Goal: Task Accomplishment & Management: Use online tool/utility

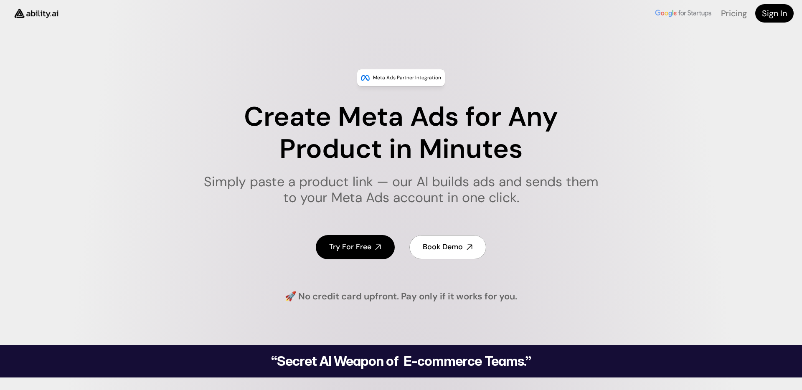
click at [337, 256] on link "Try For Free" at bounding box center [355, 247] width 79 height 24
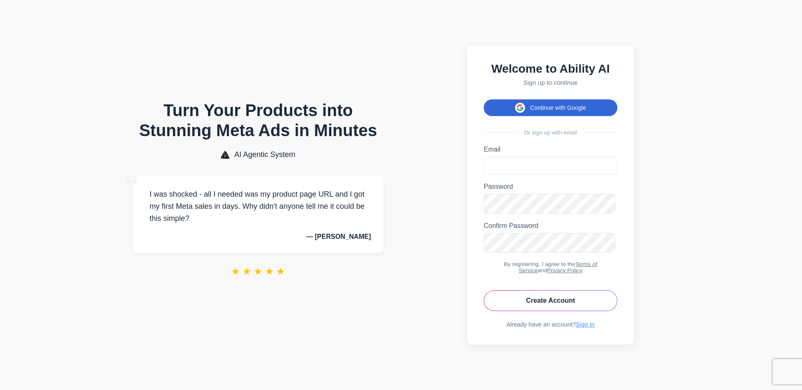
click at [589, 99] on button "Continue with Google" at bounding box center [551, 107] width 134 height 17
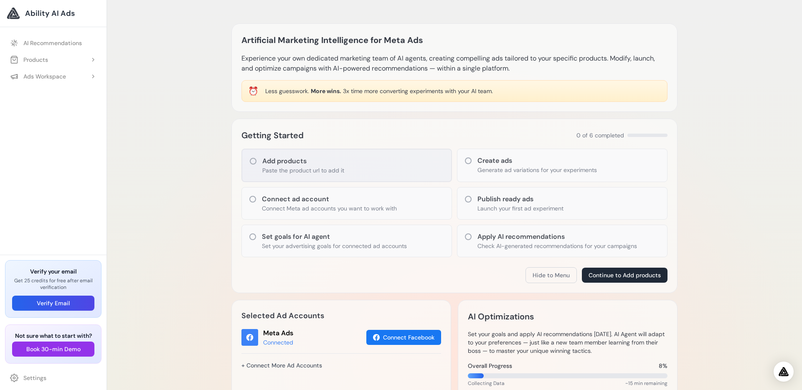
click at [303, 175] on p "Paste the product url to add it" at bounding box center [303, 170] width 82 height 8
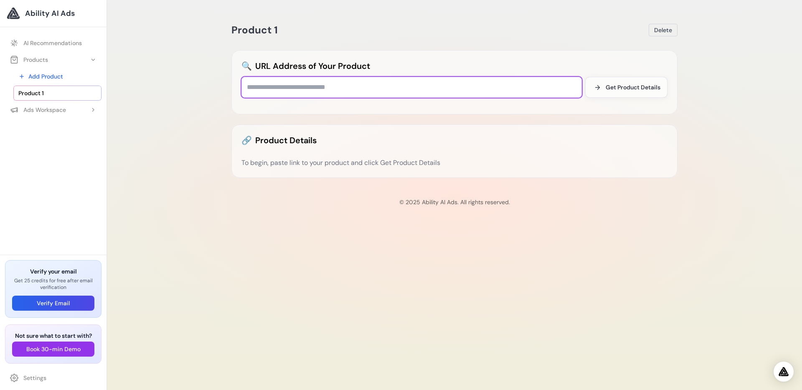
click at [370, 98] on input "text" at bounding box center [411, 87] width 340 height 21
paste input "**********"
type input "**********"
click at [658, 91] on span "Get Product Details" at bounding box center [633, 87] width 55 height 8
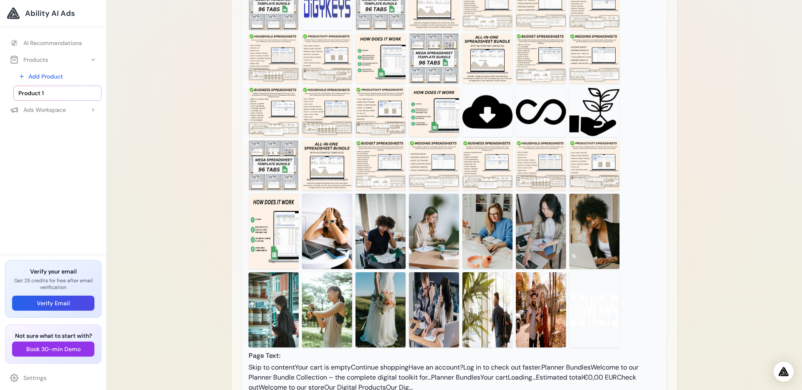
scroll to position [89, 0]
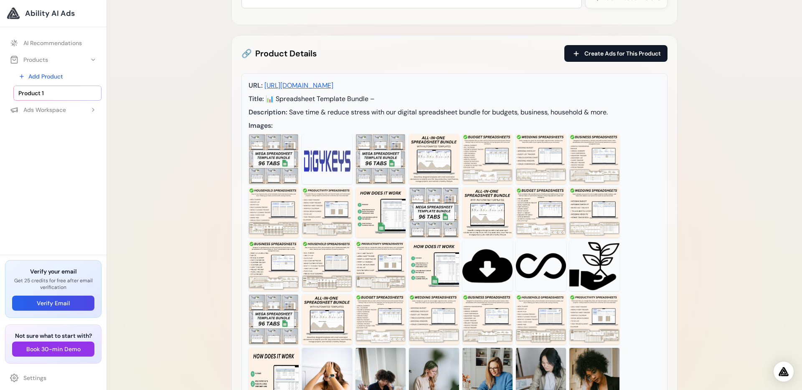
click at [616, 58] on span "Create Ads for This Product" at bounding box center [622, 53] width 76 height 8
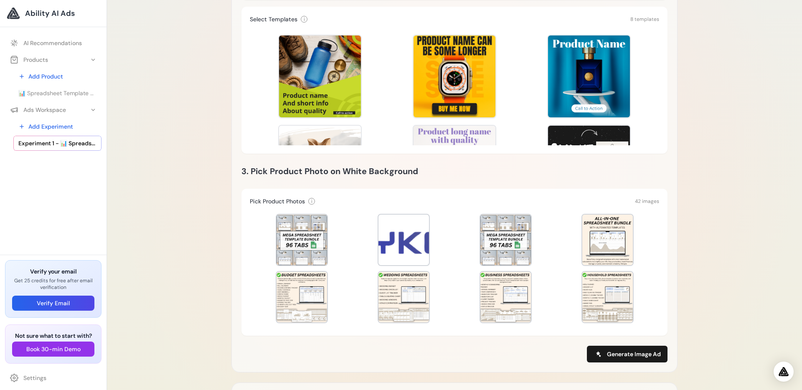
scroll to position [264, 0]
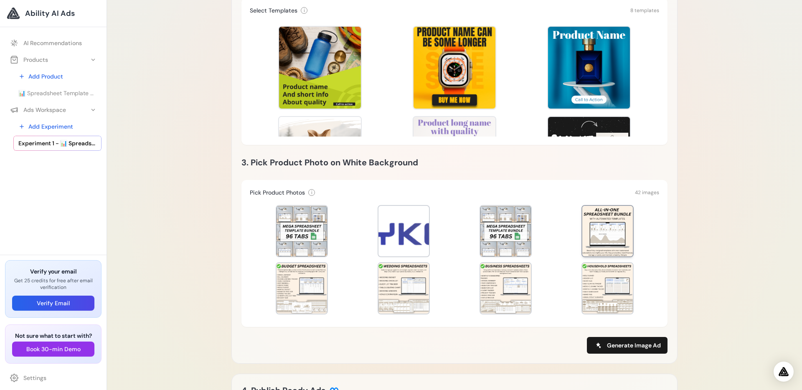
click at [619, 247] on div at bounding box center [607, 231] width 51 height 51
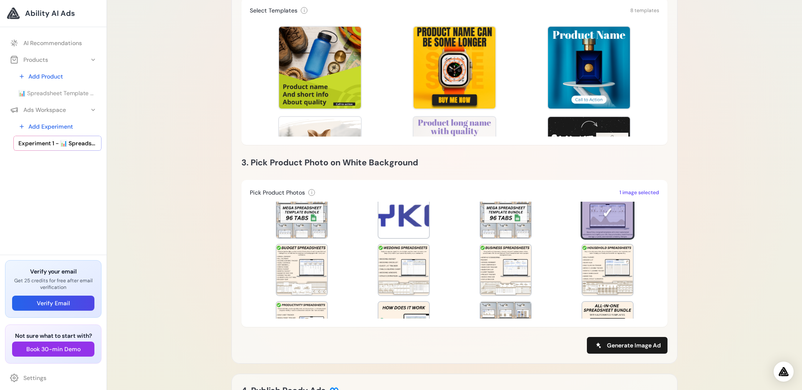
scroll to position [3, 0]
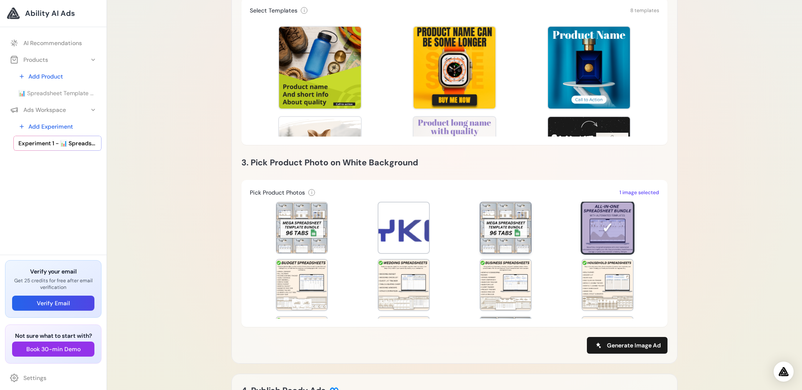
click at [501, 253] on div at bounding box center [505, 228] width 51 height 51
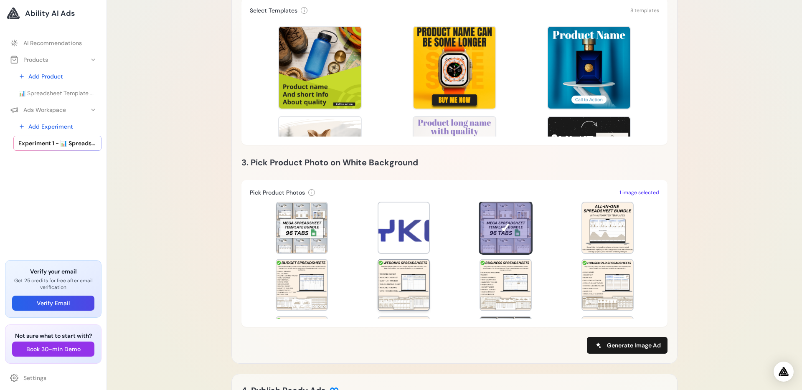
click at [401, 310] on div at bounding box center [403, 285] width 51 height 51
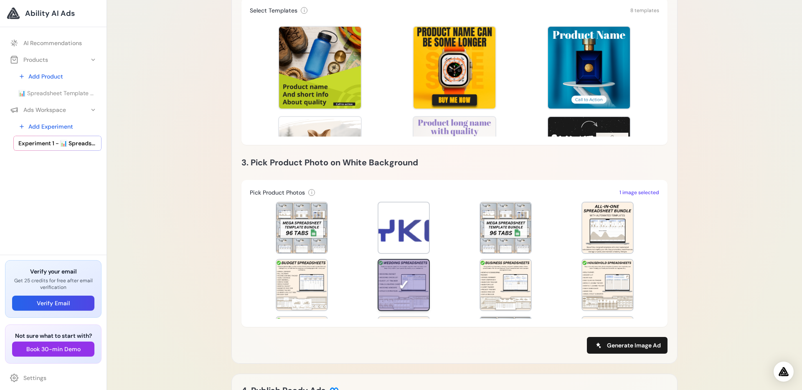
drag, startPoint x: 318, startPoint y: 305, endPoint x: 412, endPoint y: 303, distance: 94.0
click at [318, 305] on div at bounding box center [302, 285] width 51 height 51
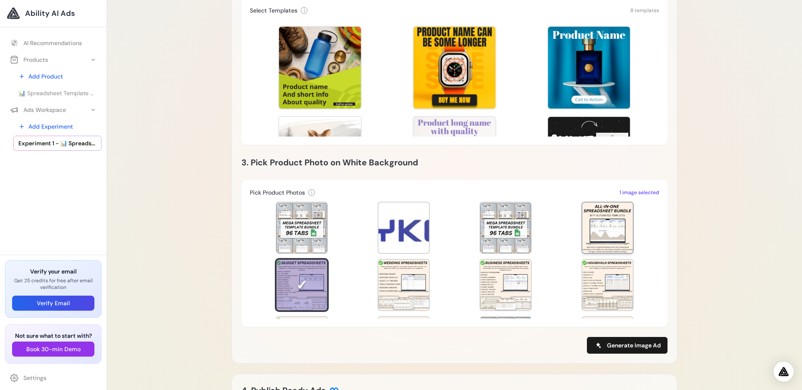
click at [606, 253] on div at bounding box center [607, 228] width 51 height 51
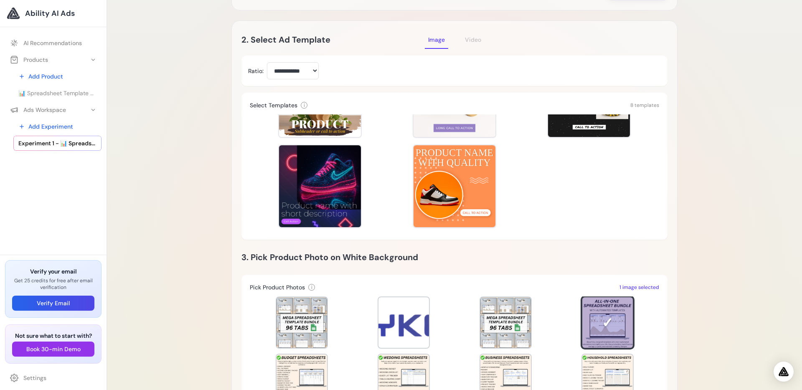
scroll to position [160, 0]
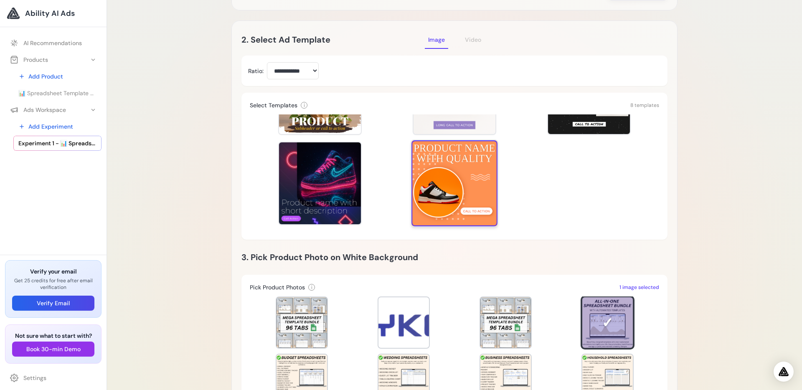
click at [436, 198] on div at bounding box center [454, 183] width 86 height 86
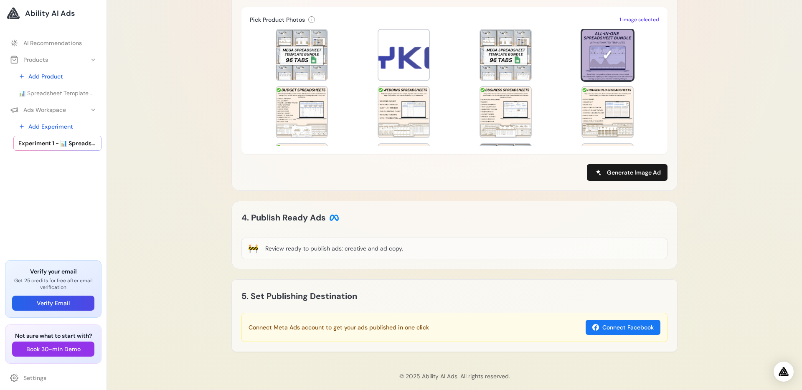
scroll to position [477, 0]
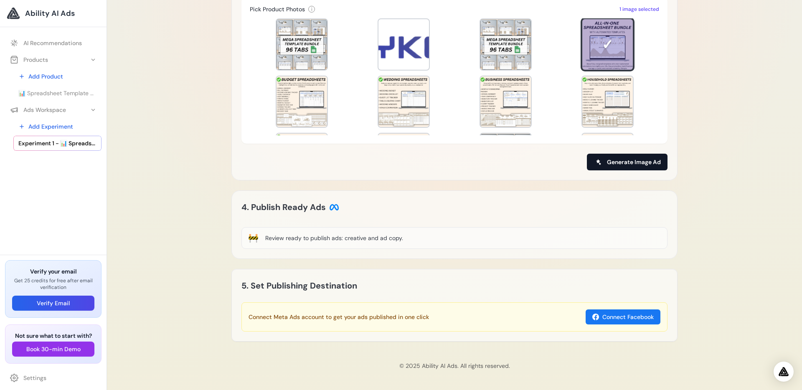
click at [644, 158] on span "Generate Image Ad" at bounding box center [634, 162] width 54 height 8
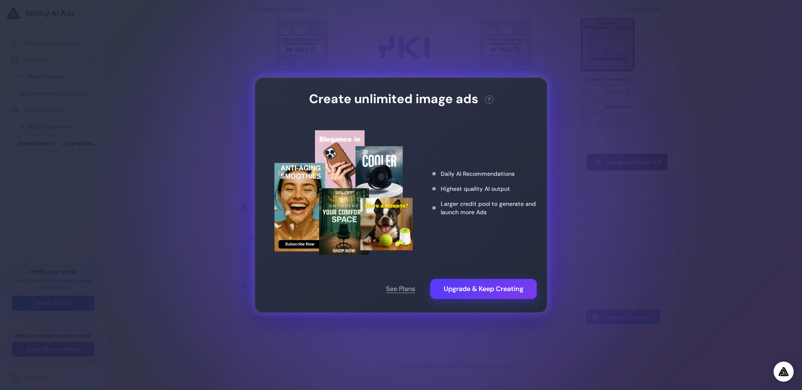
click at [234, 233] on div "Create unlimited image ads ? This action needs 2 credits. You have 0 remaining.…" at bounding box center [401, 195] width 802 height 390
